Goal: Check status: Check status

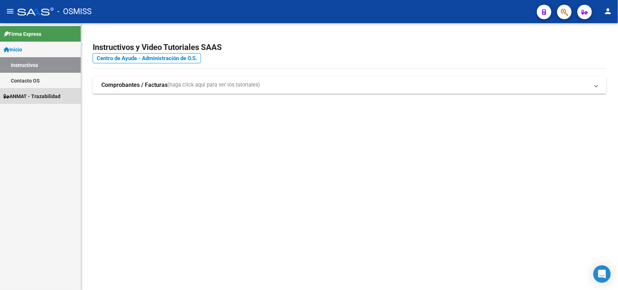
click at [25, 93] on span "ANMAT - Trazabilidad" at bounding box center [32, 96] width 57 height 8
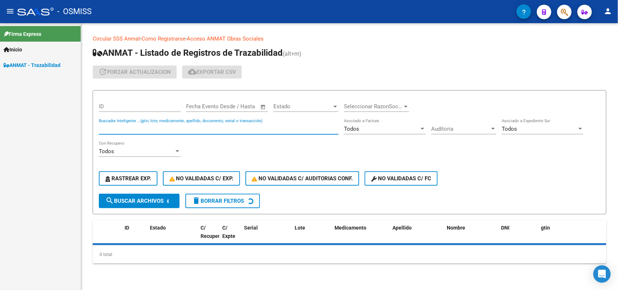
click at [121, 127] on input "Buscador Inteligente ...(gtin, lote, medicamento, apellido, documento, serial o…" at bounding box center [219, 129] width 240 height 7
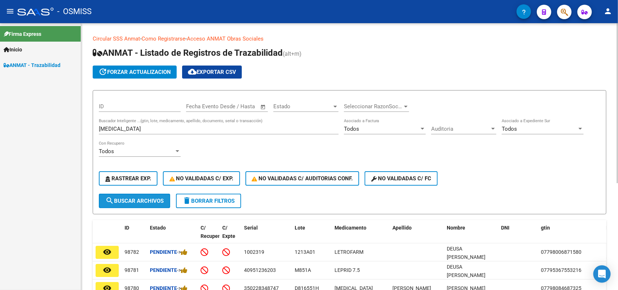
click at [135, 198] on span "search Buscar Archivos" at bounding box center [134, 201] width 58 height 7
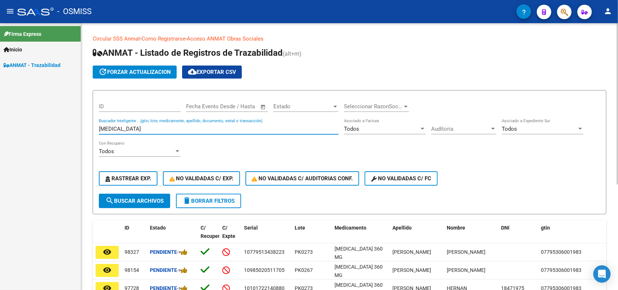
click at [136, 127] on input "[MEDICAL_DATA]" at bounding box center [219, 129] width 240 height 7
type input "10809002400280"
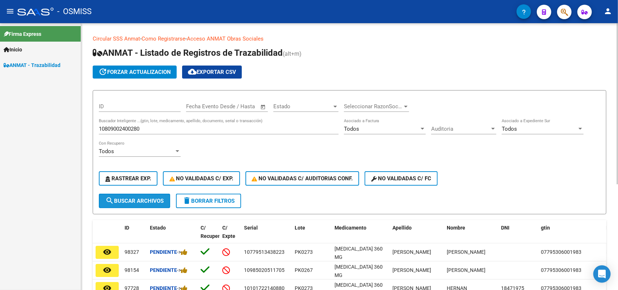
click at [129, 201] on span "search Buscar Archivos" at bounding box center [134, 201] width 58 height 7
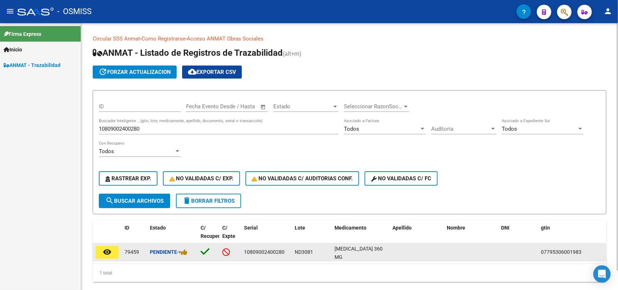
click at [109, 252] on mat-icon "remove_red_eye" at bounding box center [107, 252] width 9 height 9
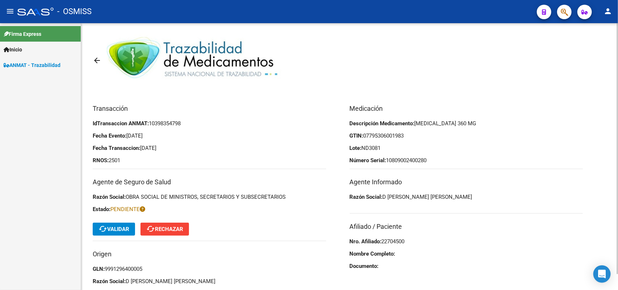
click at [111, 232] on span "cached Validar" at bounding box center [113, 229] width 31 height 7
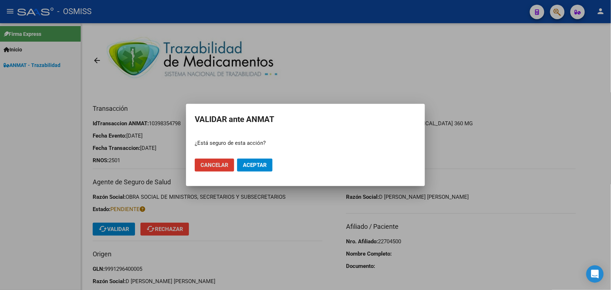
click at [262, 162] on span "Aceptar" at bounding box center [255, 165] width 24 height 7
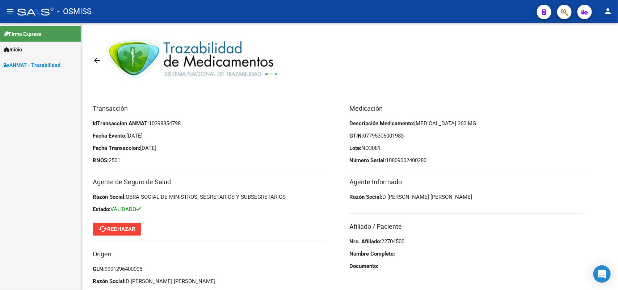
click at [36, 61] on span "ANMAT - Trazabilidad" at bounding box center [32, 65] width 57 height 8
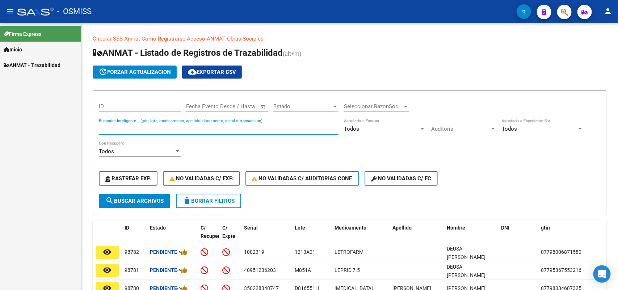
click at [123, 126] on input "Buscador Inteligente ...(gtin, lote, medicamento, apellido, documento, serial o…" at bounding box center [219, 129] width 240 height 7
type input "6000181203"
click at [140, 195] on button "search Buscar Archivos" at bounding box center [134, 201] width 71 height 14
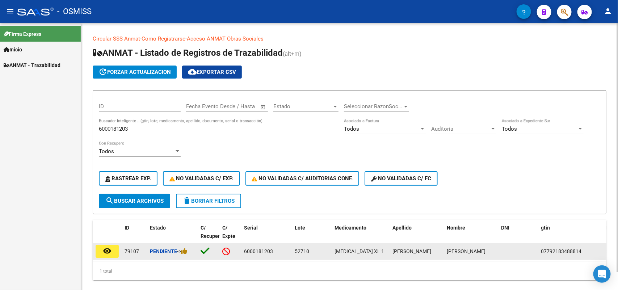
click at [105, 247] on mat-icon "remove_red_eye" at bounding box center [107, 251] width 9 height 9
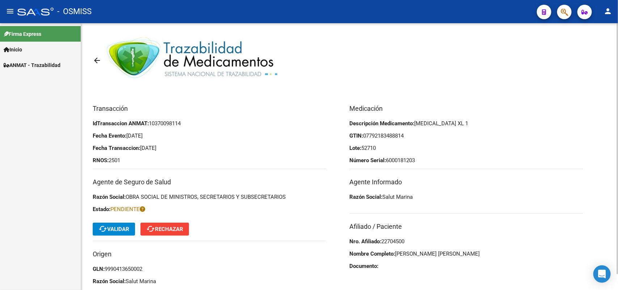
click at [109, 230] on span "cached Validar" at bounding box center [113, 229] width 31 height 7
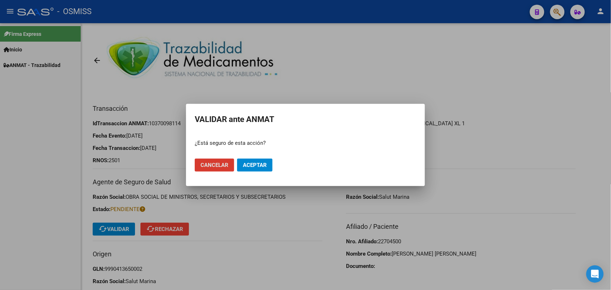
click at [261, 165] on span "Aceptar" at bounding box center [255, 165] width 24 height 7
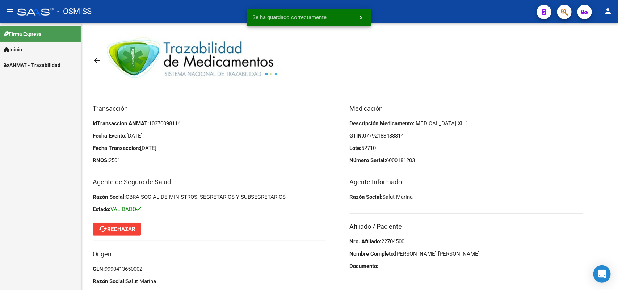
click at [28, 66] on span "ANMAT - Trazabilidad" at bounding box center [32, 65] width 57 height 8
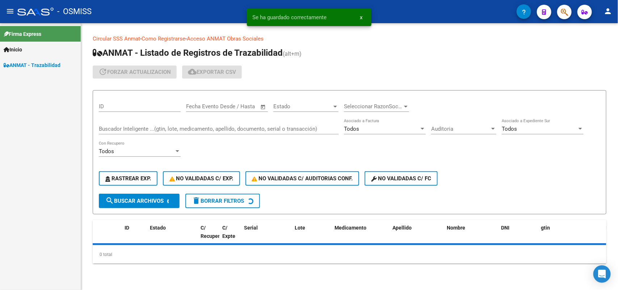
click at [131, 126] on input "Buscador Inteligente ...(gtin, lote, medicamento, apellido, documento, serial o…" at bounding box center [219, 129] width 240 height 7
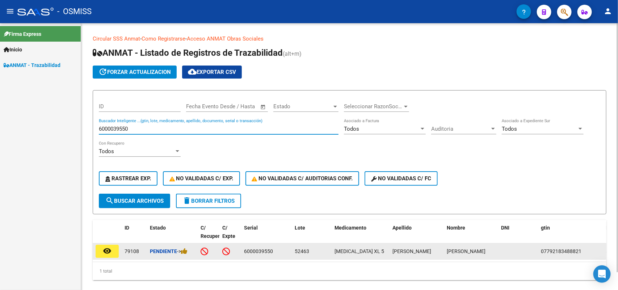
type input "6000039550"
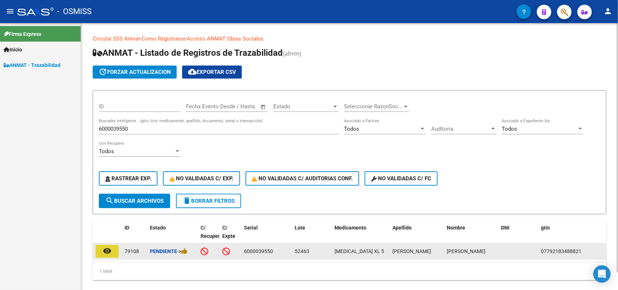
click at [108, 251] on mat-icon "remove_red_eye" at bounding box center [107, 251] width 9 height 9
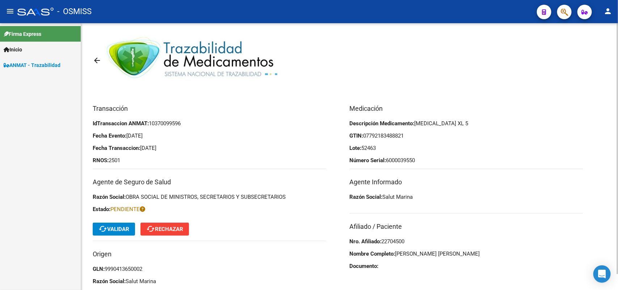
click at [111, 233] on button "cached Validar" at bounding box center [114, 229] width 42 height 13
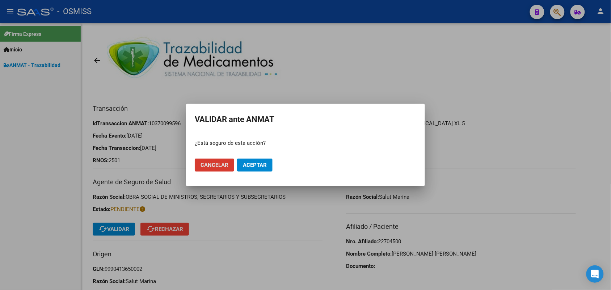
click at [256, 163] on span "Aceptar" at bounding box center [255, 165] width 24 height 7
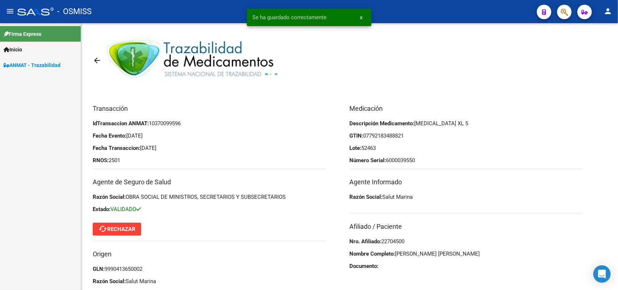
click at [31, 63] on span "ANMAT - Trazabilidad" at bounding box center [32, 65] width 57 height 8
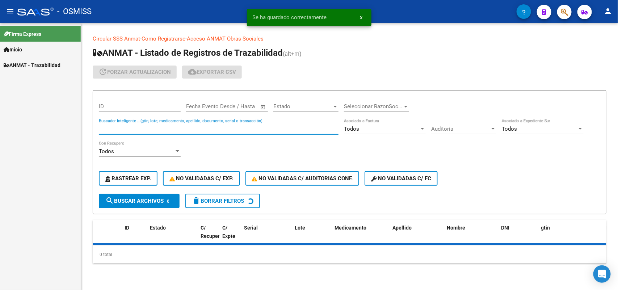
click at [122, 127] on input "Buscador Inteligente ...(gtin, lote, medicamento, apellido, documento, serial o…" at bounding box center [219, 129] width 240 height 7
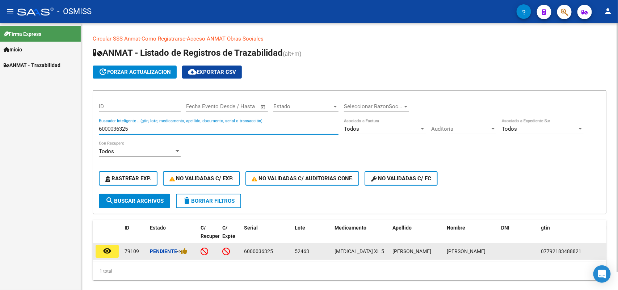
type input "6000036325"
click at [113, 250] on button "remove_red_eye" at bounding box center [107, 251] width 23 height 13
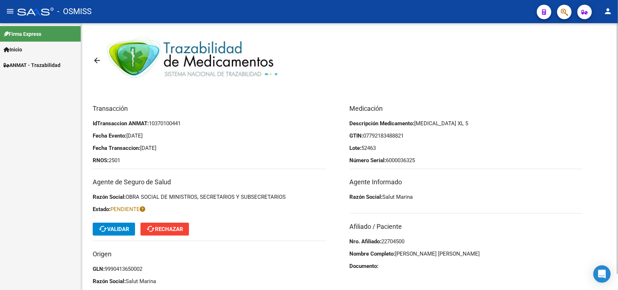
click at [123, 227] on span "cached Validar" at bounding box center [113, 229] width 31 height 7
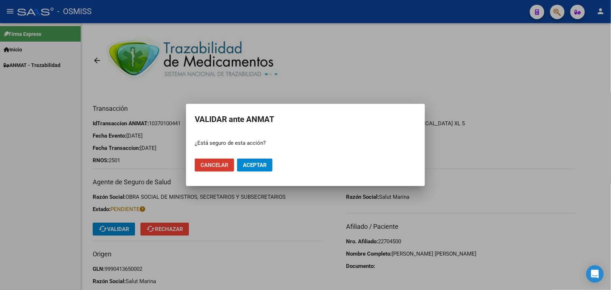
click at [253, 165] on span "Aceptar" at bounding box center [255, 165] width 24 height 7
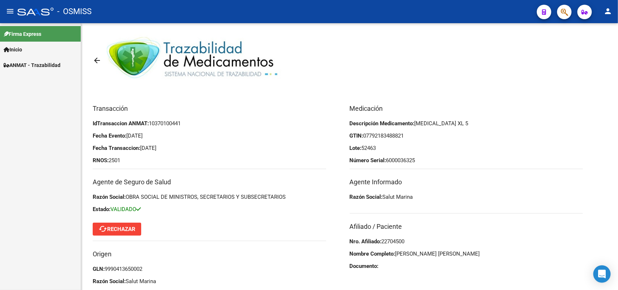
click at [44, 64] on span "ANMAT - Trazabilidad" at bounding box center [32, 65] width 57 height 8
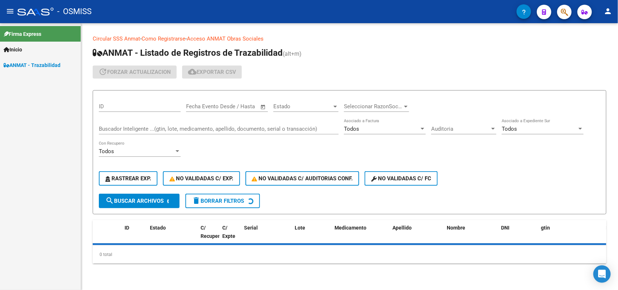
click at [131, 124] on div "Buscador Inteligente ...(gtin, lote, medicamento, apellido, documento, serial o…" at bounding box center [219, 127] width 240 height 16
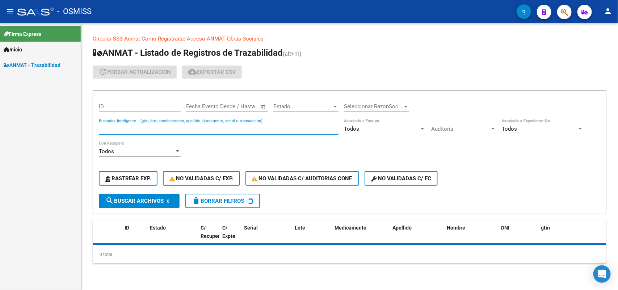
click at [132, 127] on input "Buscador Inteligente ...(gtin, lote, medicamento, apellido, documento, serial o…" at bounding box center [219, 129] width 240 height 7
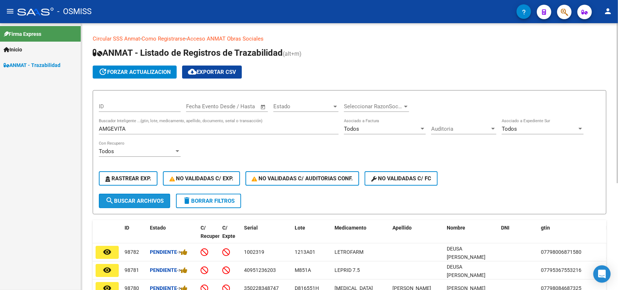
click at [147, 201] on span "search Buscar Archivos" at bounding box center [134, 201] width 58 height 7
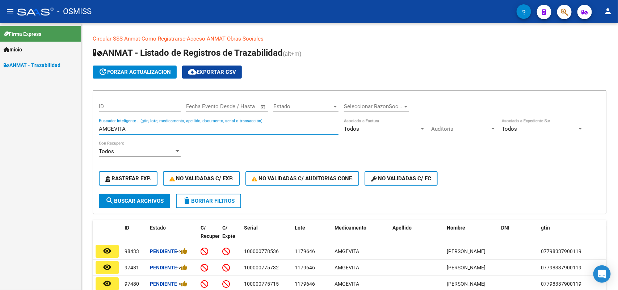
drag, startPoint x: 134, startPoint y: 129, endPoint x: 41, endPoint y: 129, distance: 93.0
click at [41, 129] on mat-sidenav-container "Firma Express Inicio Instructivos Contacto OS ANMAT - Trazabilidad Circular SSS…" at bounding box center [309, 156] width 618 height 267
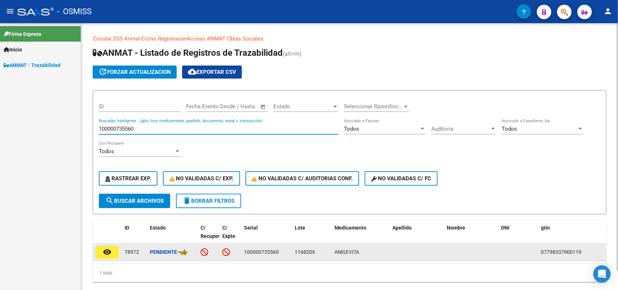
type input "100000735560"
click at [113, 249] on button "remove_red_eye" at bounding box center [107, 252] width 23 height 13
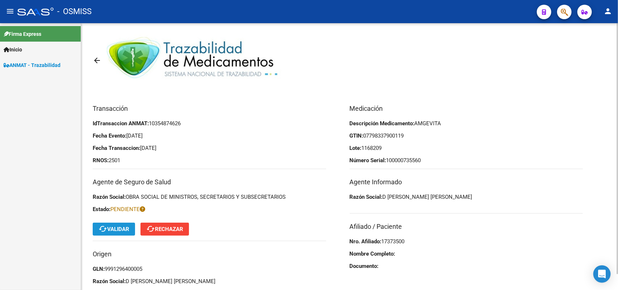
click at [111, 232] on button "cached Validar" at bounding box center [114, 229] width 42 height 13
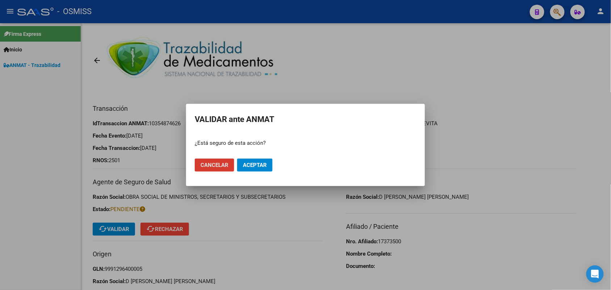
click at [254, 166] on span "Aceptar" at bounding box center [255, 165] width 24 height 7
